Goal: Task Accomplishment & Management: Complete application form

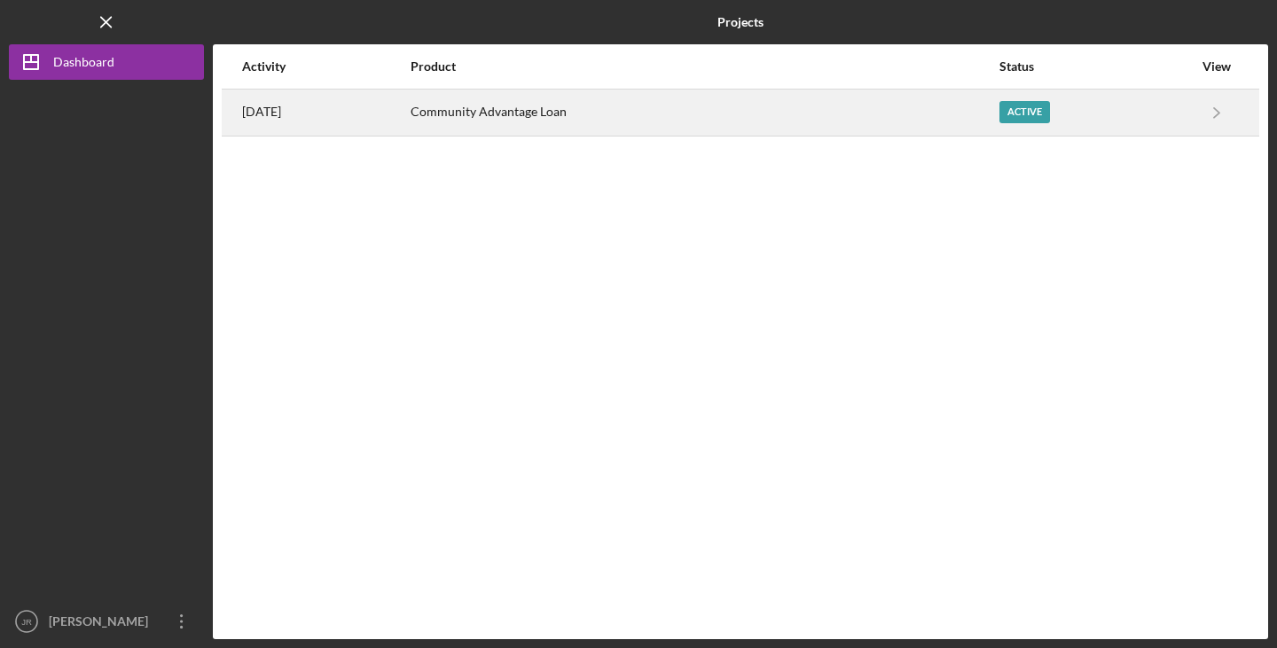
click at [791, 106] on div "Community Advantage Loan" at bounding box center [703, 112] width 587 height 44
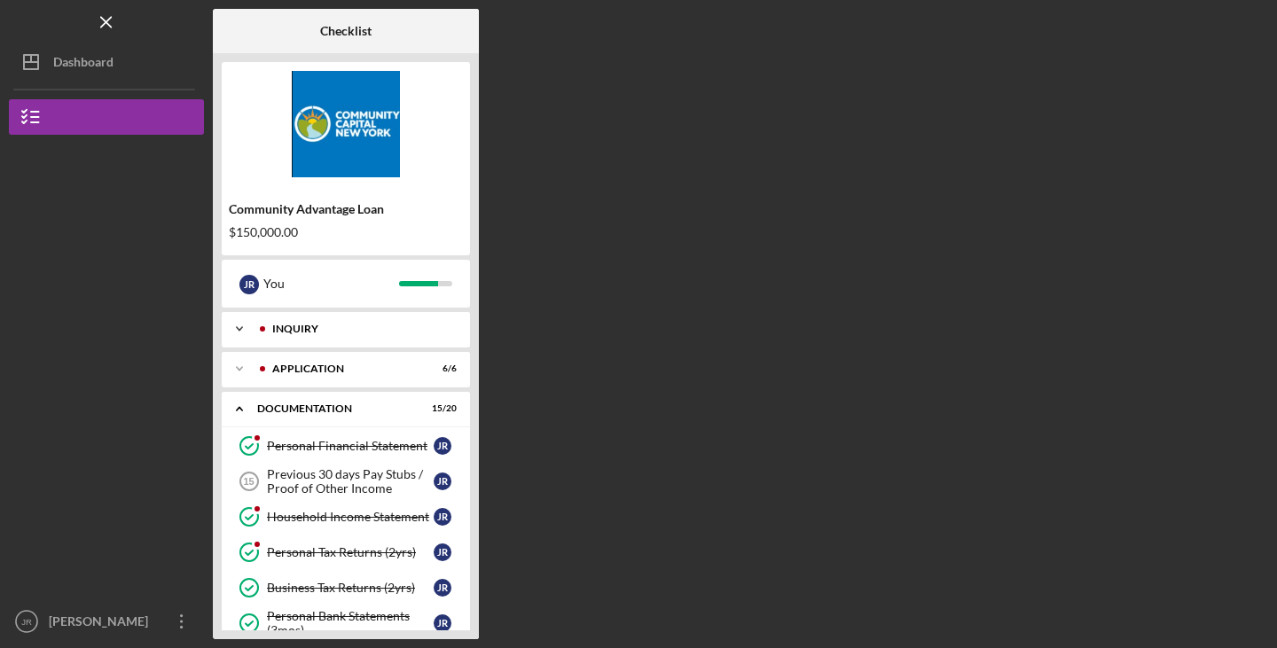
click at [379, 330] on div "Inquiry" at bounding box center [360, 329] width 176 height 11
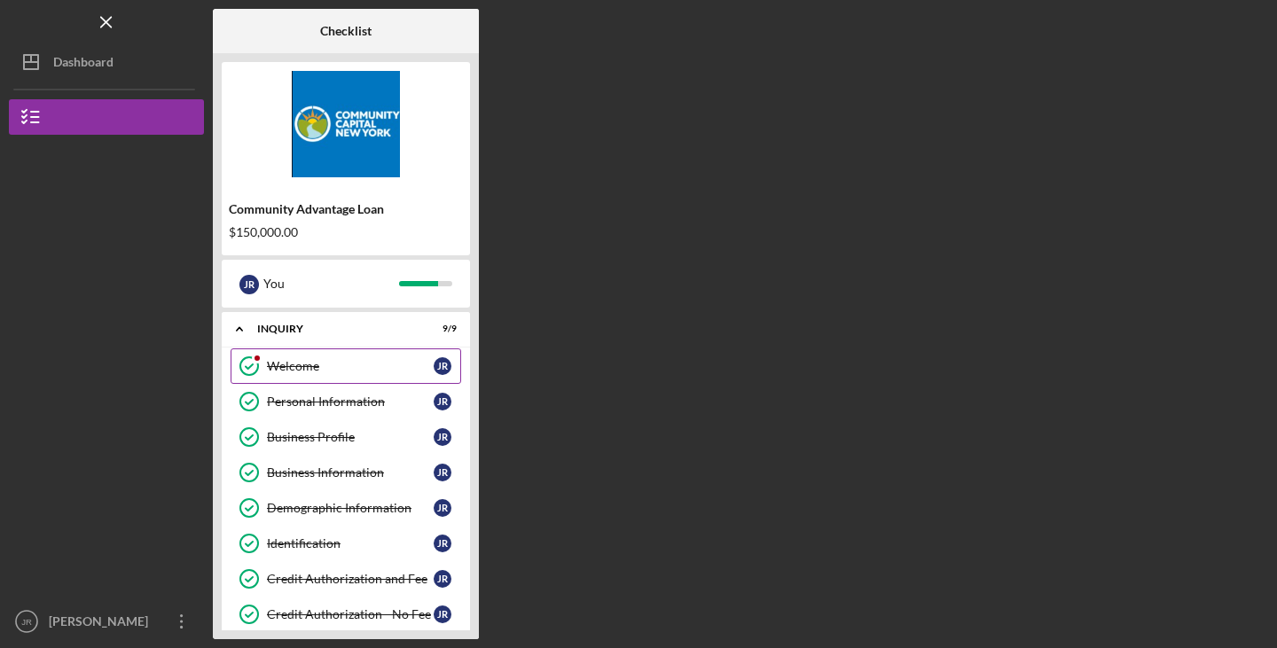
click at [371, 377] on link "Welcome Welcome J R" at bounding box center [345, 365] width 230 height 35
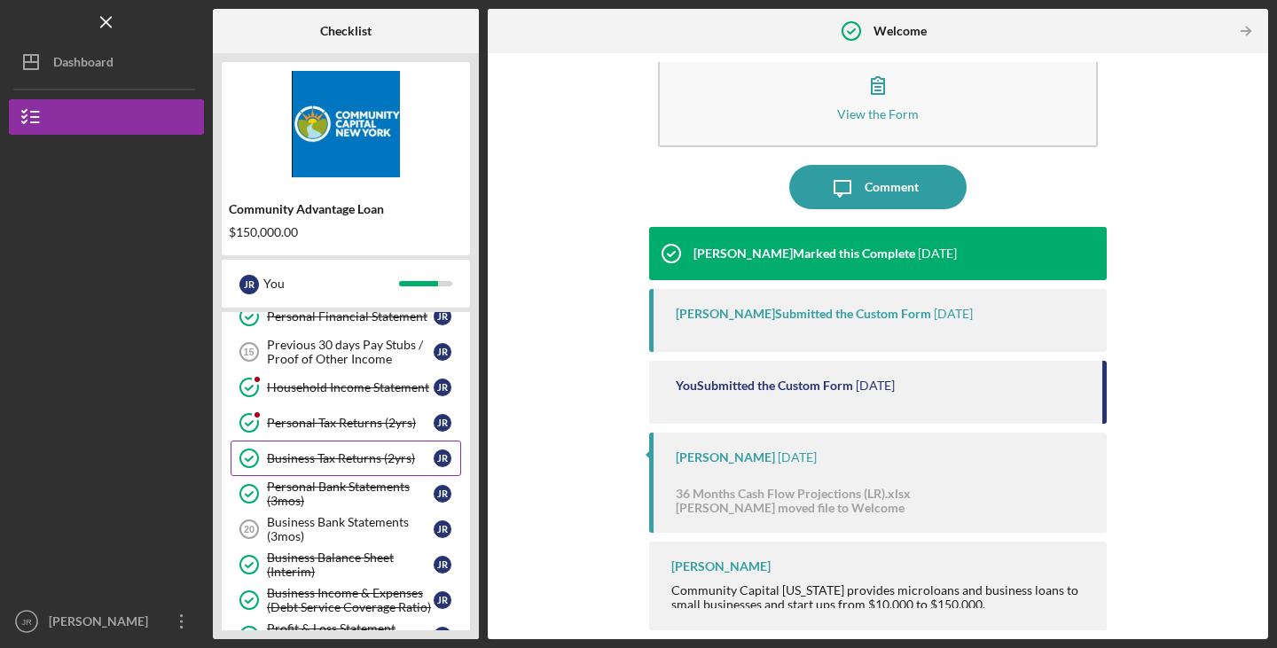
scroll to position [441, 0]
